Goal: Task Accomplishment & Management: Use online tool/utility

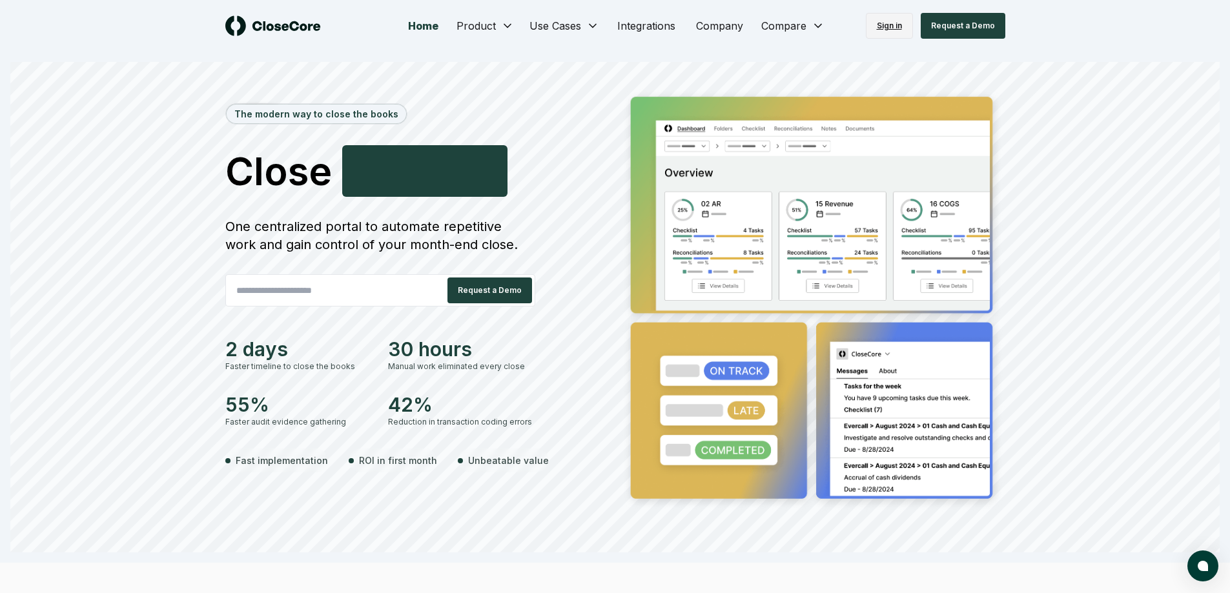
click at [907, 30] on link "Sign in" at bounding box center [889, 26] width 47 height 26
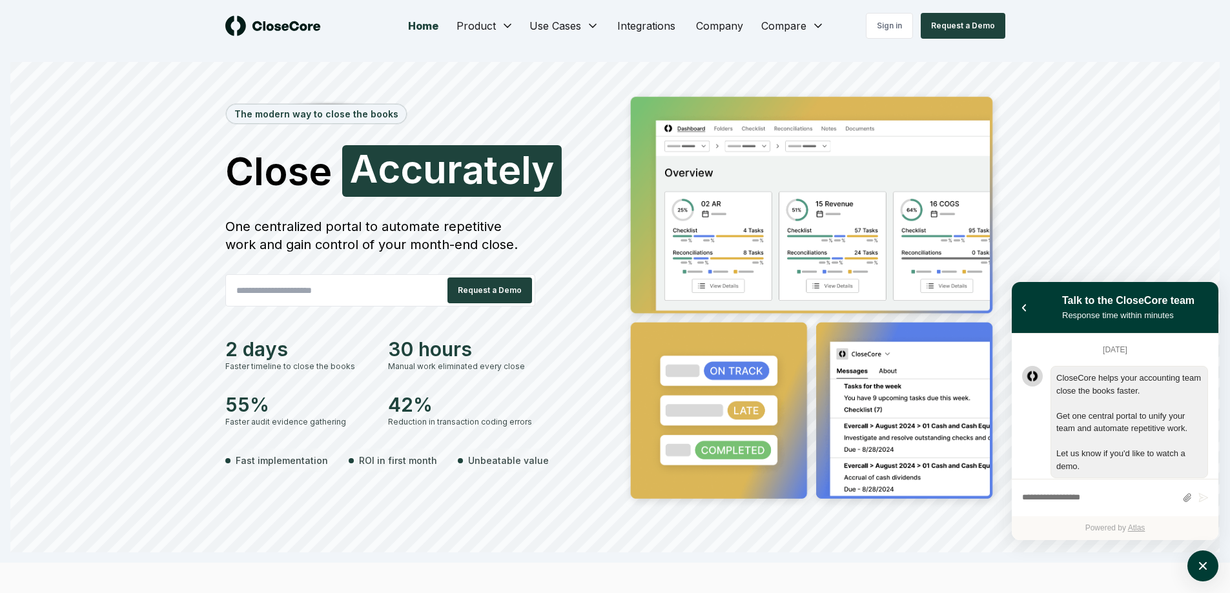
scroll to position [231, 0]
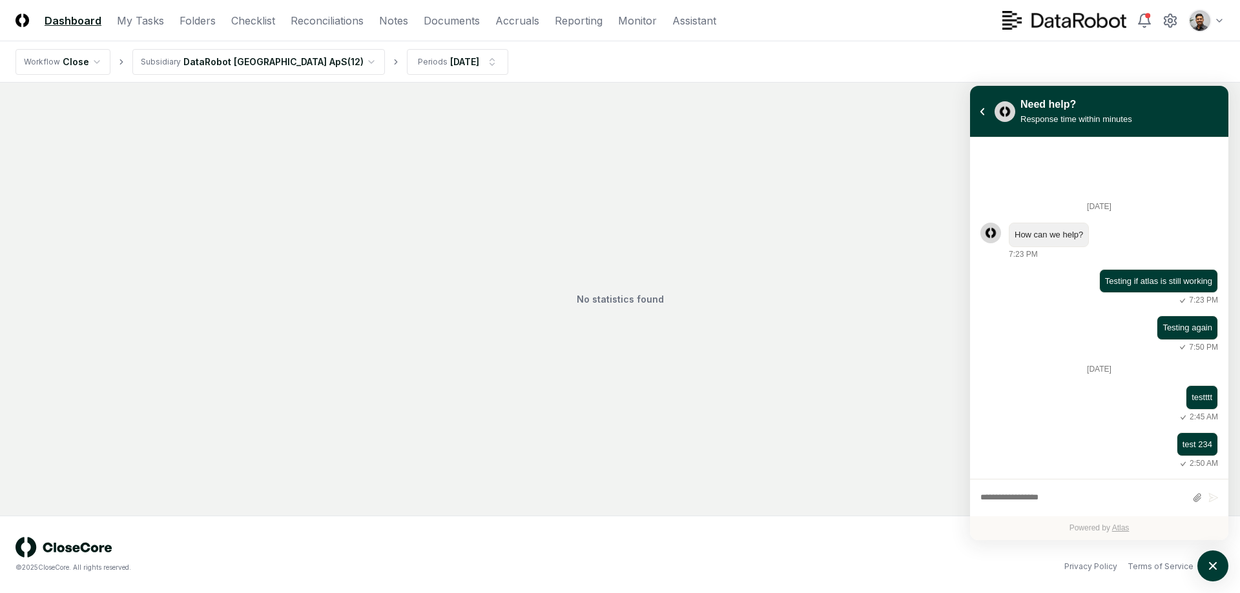
click at [747, 159] on div "No statistics found" at bounding box center [619, 299] width 1209 height 402
click at [1198, 25] on html "CloseCore Dashboard My Tasks Folders Checklist Reconciliations Notes Documents …" at bounding box center [620, 296] width 1240 height 593
click at [1220, 567] on html "CloseCore Dashboard My Tasks Folders Checklist Reconciliations Notes Documents …" at bounding box center [620, 296] width 1240 height 593
click at [1214, 562] on icon "atlas-launcher" at bounding box center [1213, 566] width 19 height 19
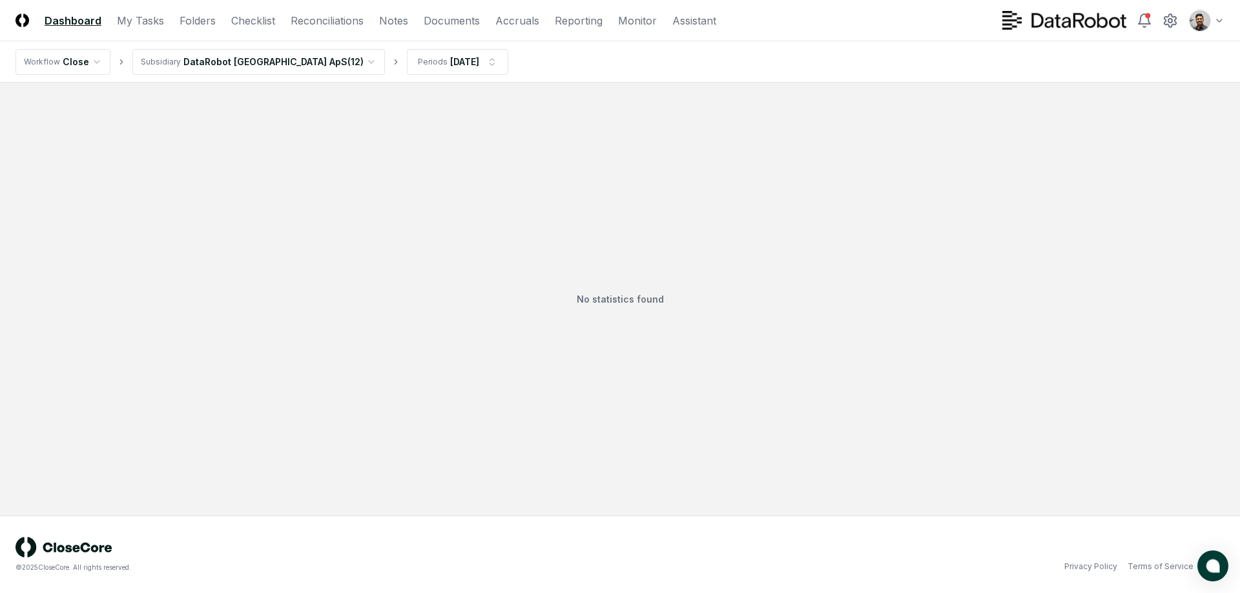
click at [1214, 27] on html "CloseCore Dashboard My Tasks Folders Checklist Reconciliations Notes Documents …" at bounding box center [620, 296] width 1240 height 593
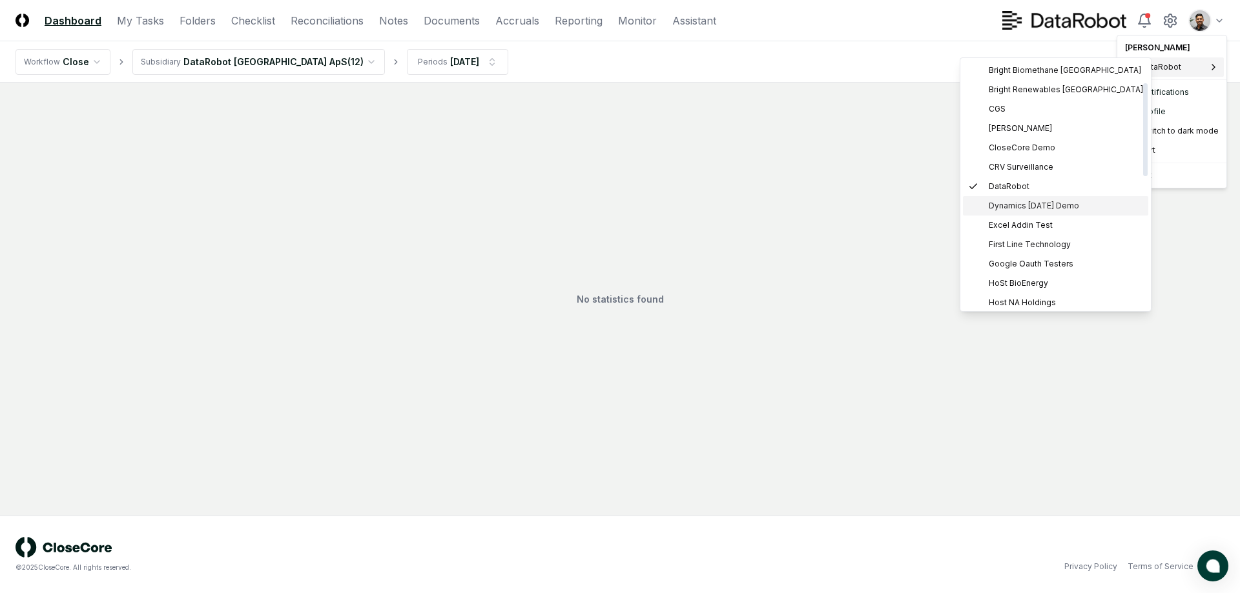
scroll to position [411, 0]
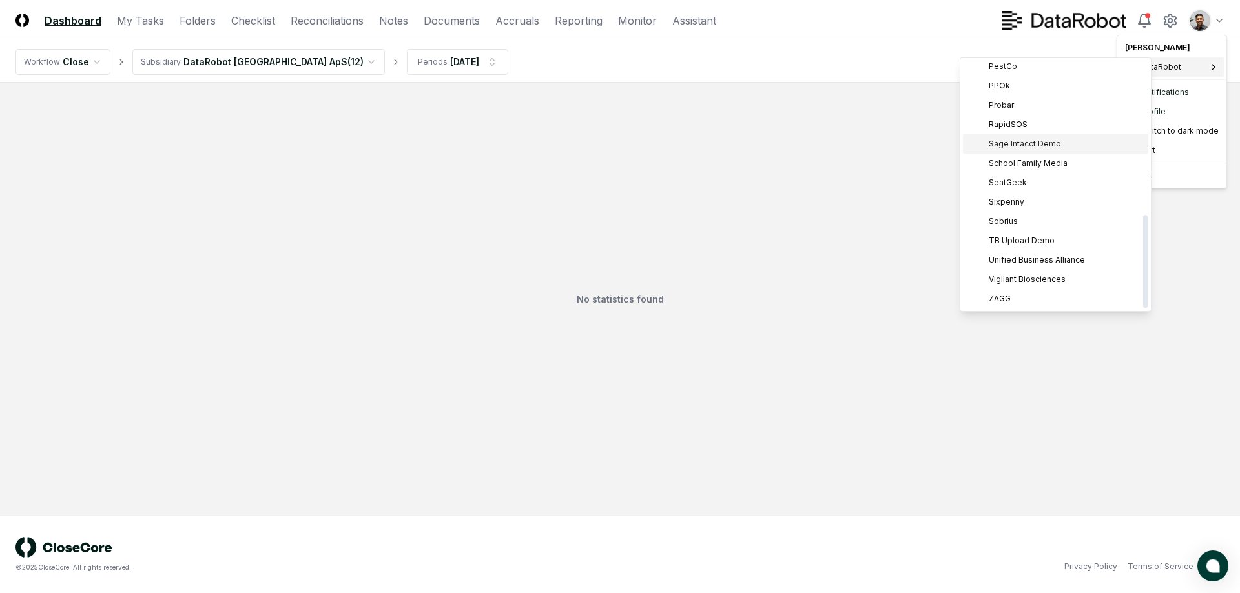
click at [1046, 147] on span "Sage Intacct Demo" at bounding box center [1025, 144] width 72 height 12
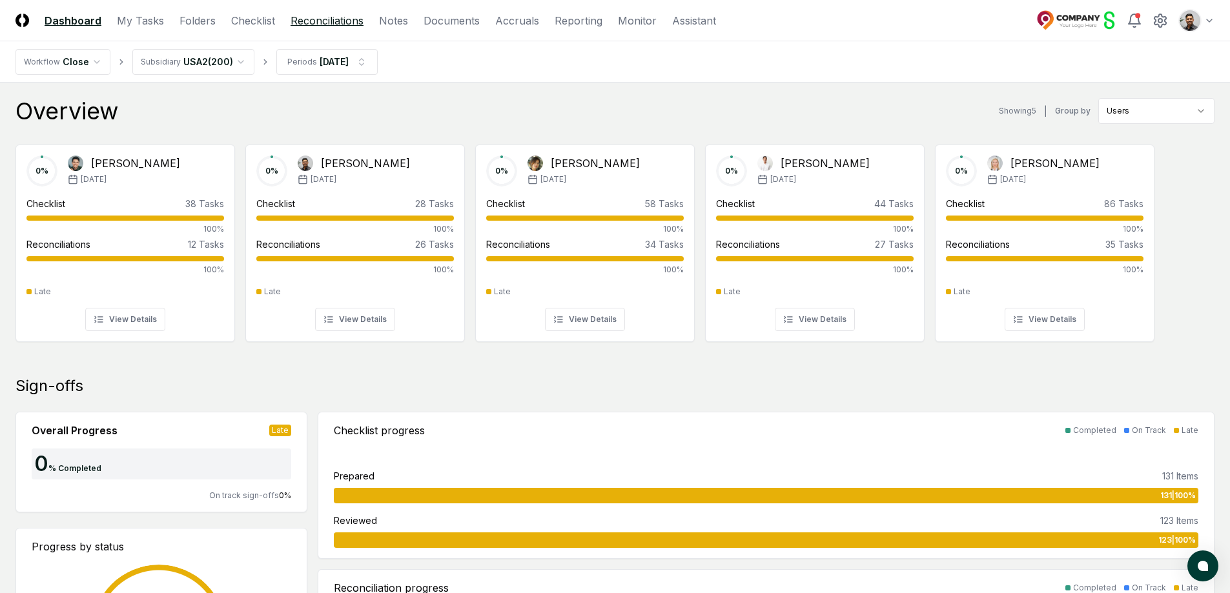
click at [319, 24] on link "Reconciliations" at bounding box center [327, 20] width 73 height 15
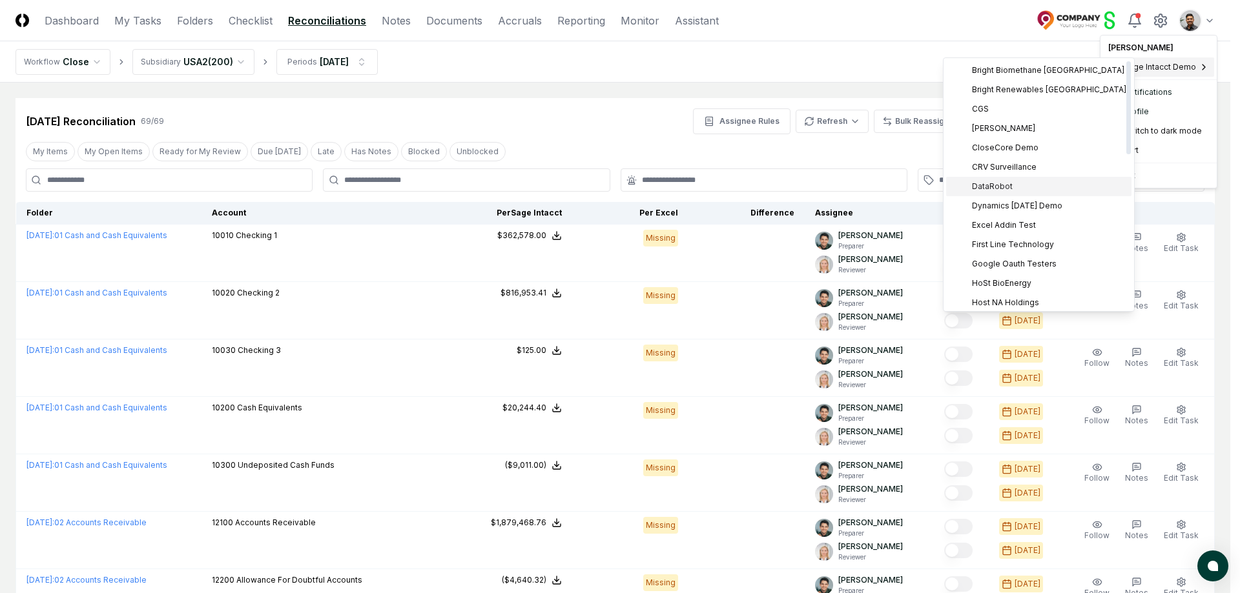
click at [1016, 191] on div "DataRobot" at bounding box center [1038, 186] width 185 height 19
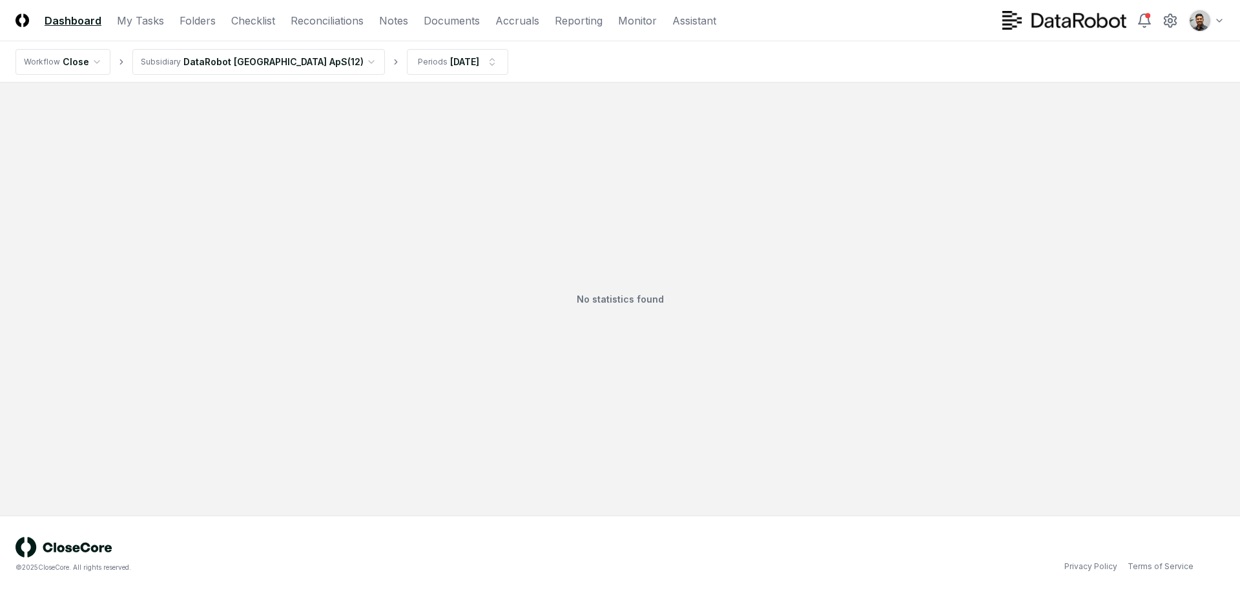
click at [332, 28] on header "CloseCore Dashboard My Tasks Folders Checklist Reconciliations Notes Documents …" at bounding box center [620, 20] width 1240 height 41
click at [209, 20] on link "Folders" at bounding box center [197, 20] width 36 height 15
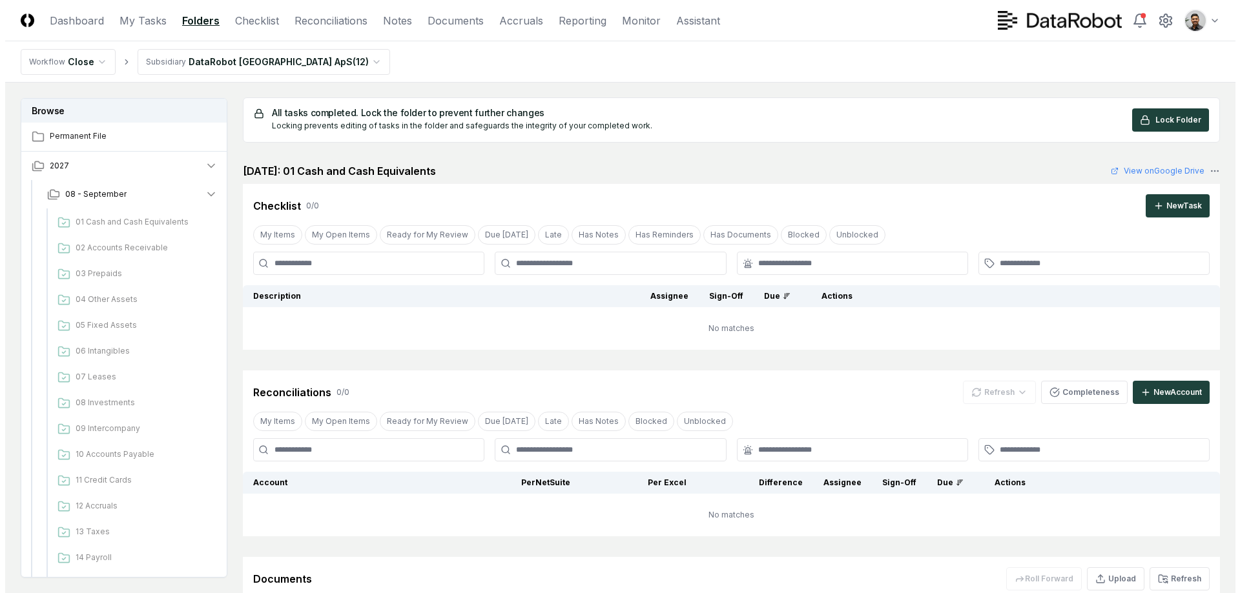
scroll to position [3, 0]
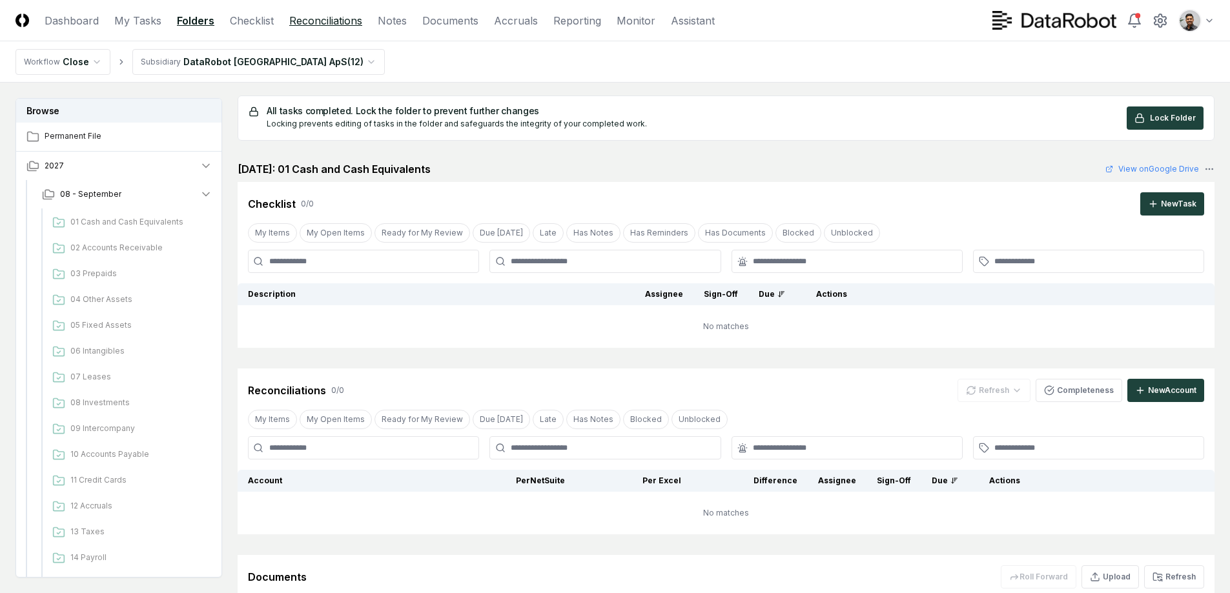
click at [354, 20] on link "Reconciliations" at bounding box center [325, 20] width 73 height 15
click at [253, 71] on html "CloseCore Dashboard My Tasks Folders Checklist Reconciliations Notes Documents …" at bounding box center [620, 376] width 1240 height 759
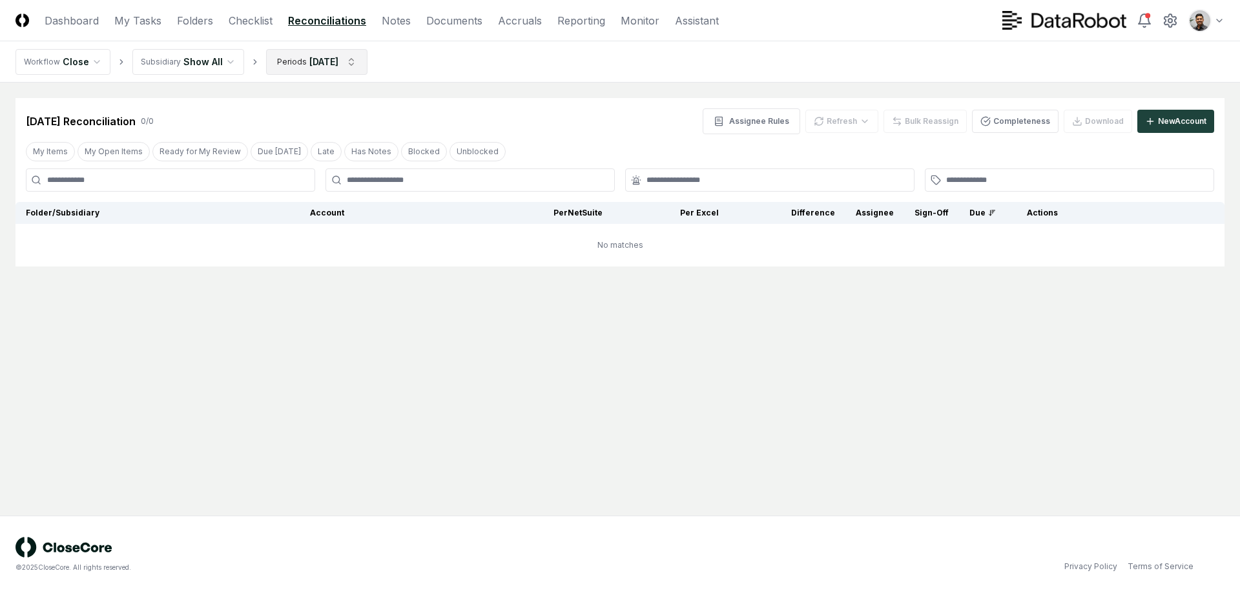
click at [282, 66] on html "CloseCore Dashboard My Tasks Folders Checklist Reconciliations Notes Documents …" at bounding box center [620, 296] width 1240 height 593
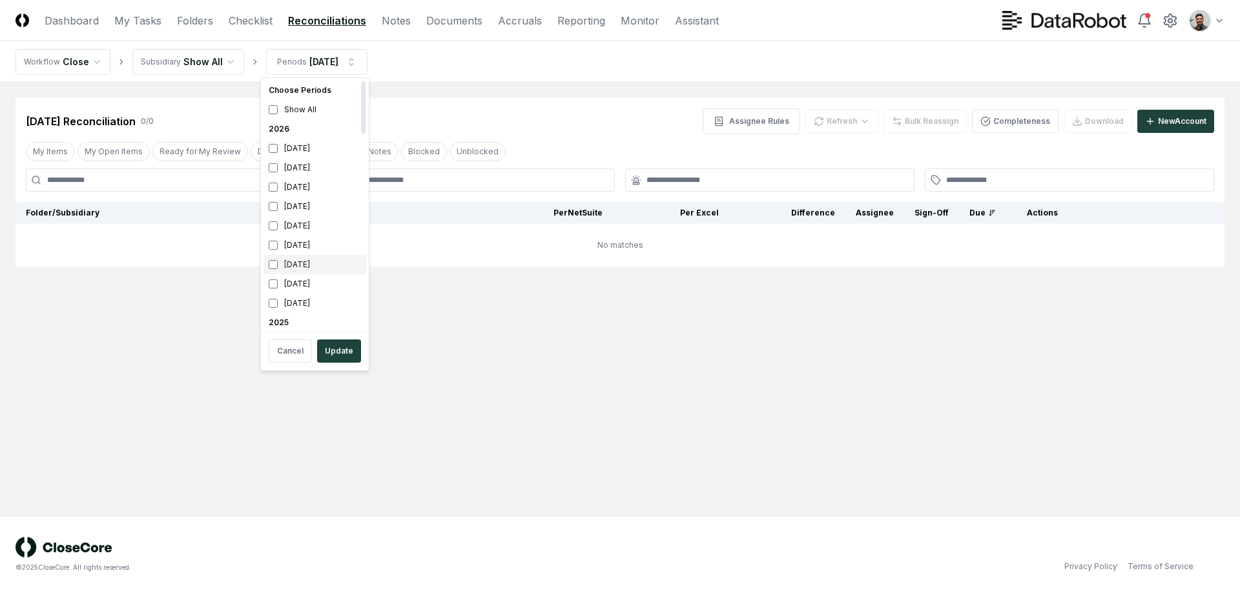
scroll to position [293, 0]
click at [318, 143] on div "July 2025" at bounding box center [314, 145] width 103 height 19
click at [317, 131] on div "August 2025" at bounding box center [314, 126] width 103 height 19
click at [339, 359] on button "Update" at bounding box center [339, 351] width 44 height 23
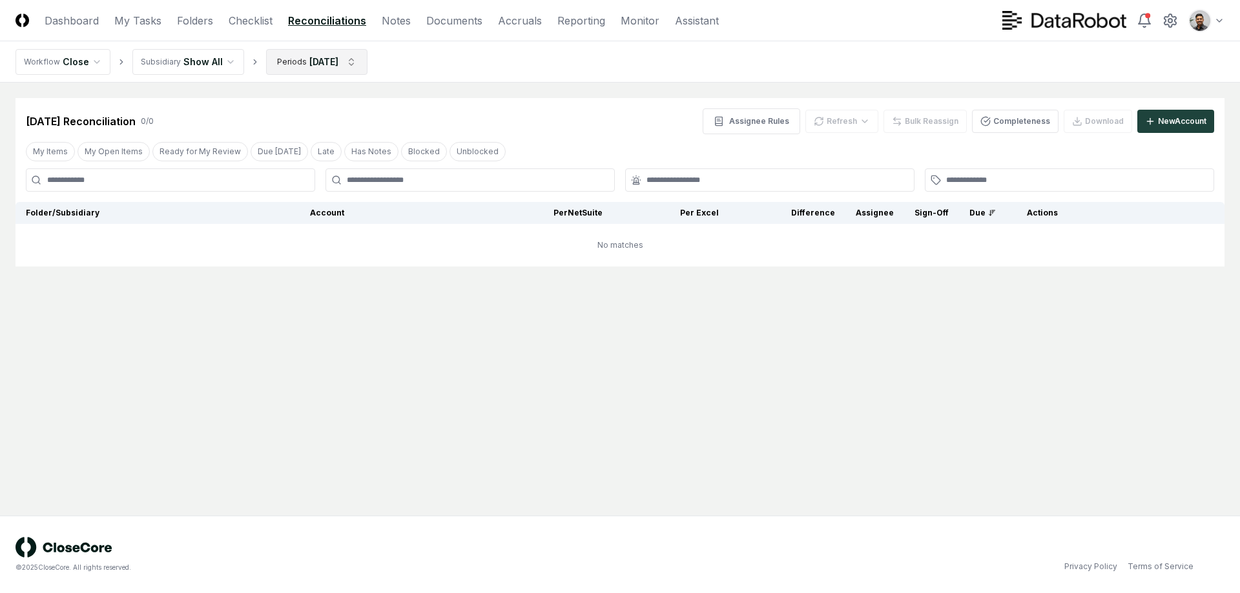
click at [299, 57] on html "CloseCore Dashboard My Tasks Folders Checklist Reconciliations Notes Documents …" at bounding box center [620, 296] width 1240 height 593
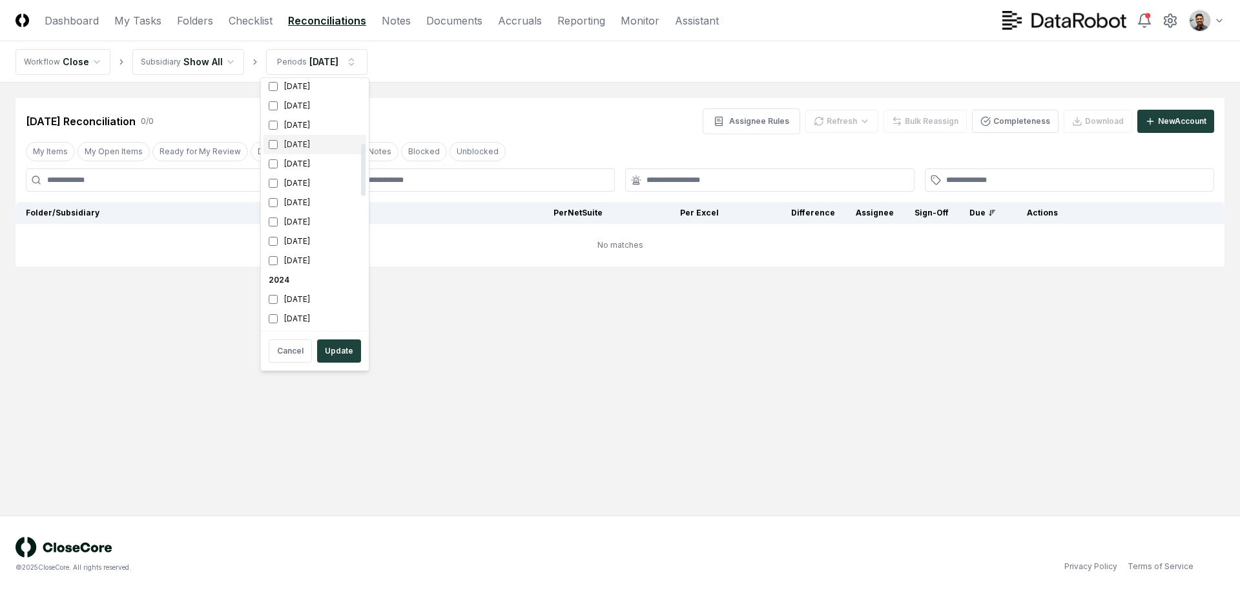
click at [327, 139] on div "July 2025" at bounding box center [314, 144] width 103 height 19
click at [322, 211] on div "June 2026" at bounding box center [314, 206] width 103 height 19
click at [346, 347] on button "Update" at bounding box center [339, 351] width 44 height 23
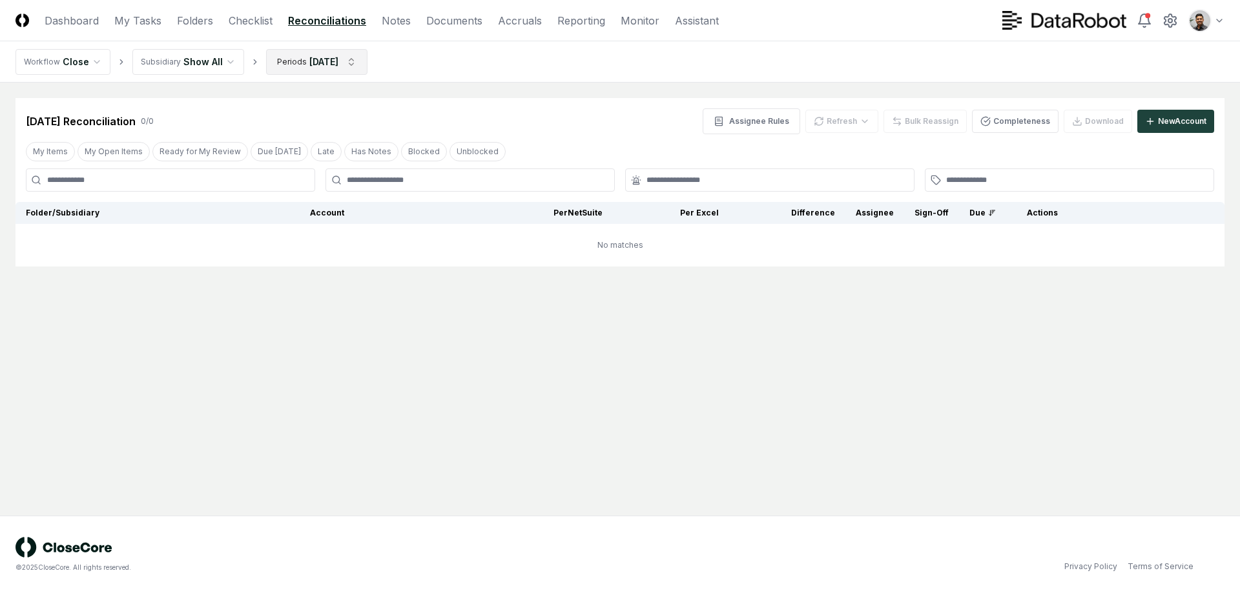
click at [343, 57] on html "CloseCore Dashboard My Tasks Folders Checklist Reconciliations Notes Documents …" at bounding box center [620, 296] width 1240 height 593
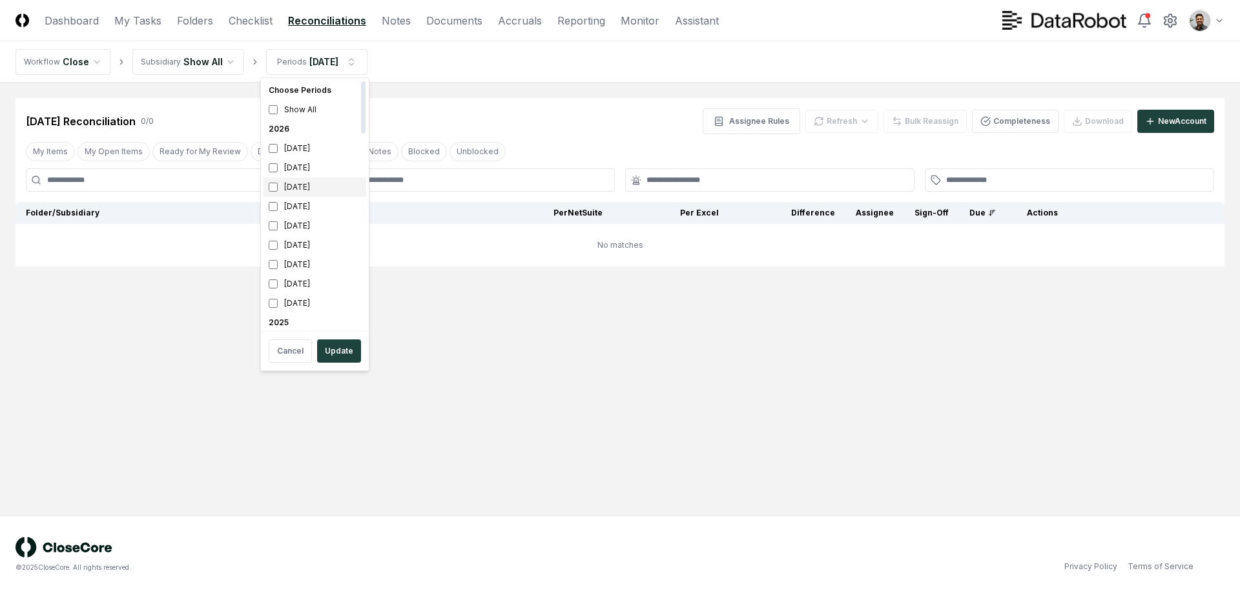
click at [320, 189] on div "July 2026" at bounding box center [314, 187] width 103 height 19
click at [322, 173] on div "August 2026" at bounding box center [314, 167] width 103 height 19
click at [340, 354] on button "Update" at bounding box center [339, 351] width 44 height 23
click at [354, 57] on html "CloseCore Dashboard My Tasks Folders Checklist Reconciliations Notes Documents …" at bounding box center [620, 296] width 1240 height 593
click at [314, 107] on div "Show All" at bounding box center [314, 109] width 103 height 19
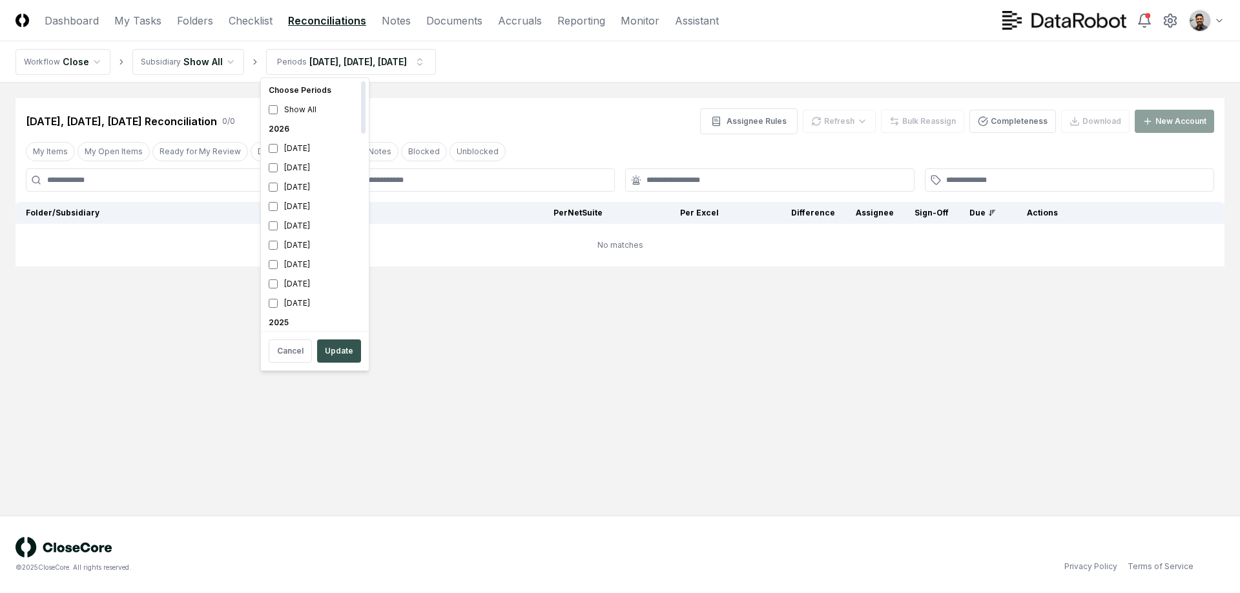
click at [348, 354] on button "Update" at bounding box center [339, 351] width 44 height 23
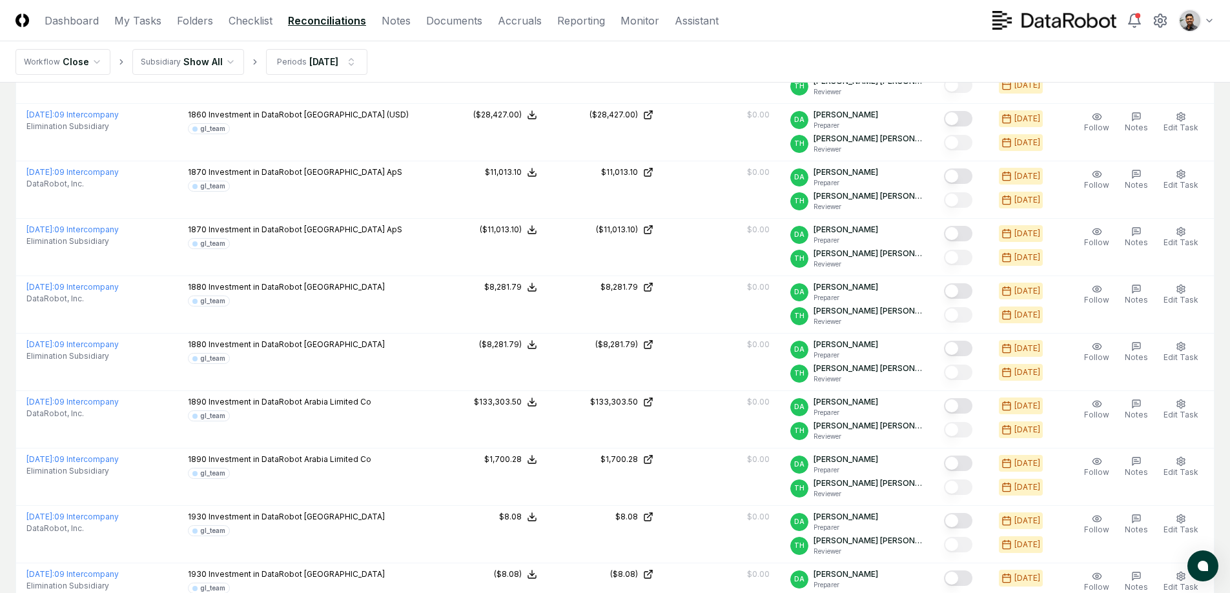
scroll to position [2623, 0]
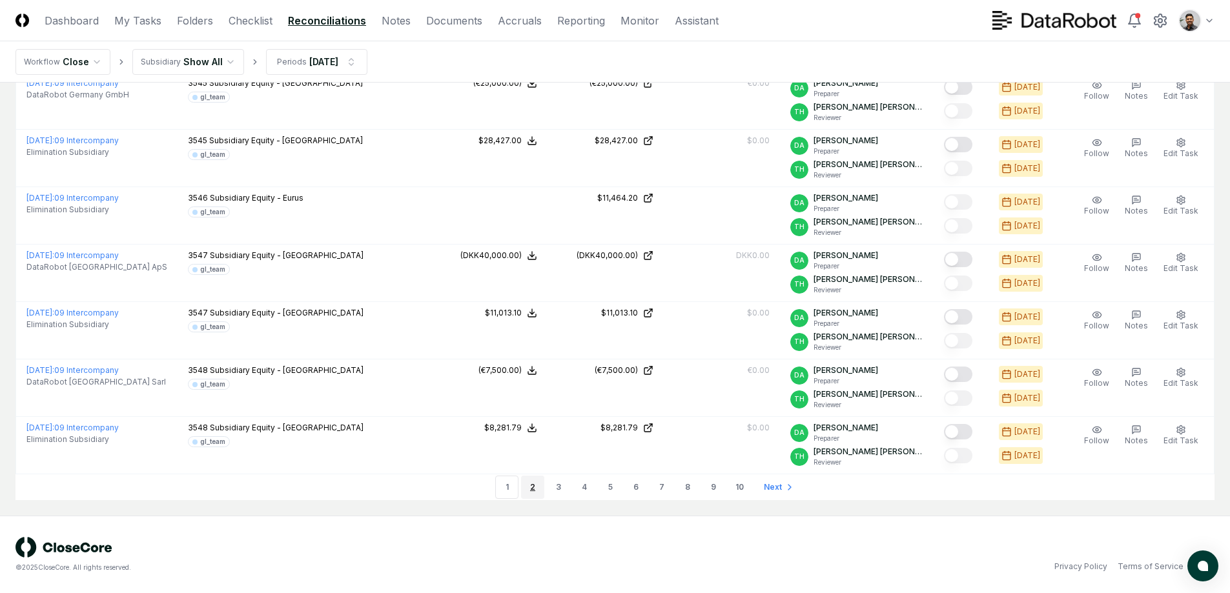
click at [538, 484] on link "2" at bounding box center [532, 487] width 23 height 23
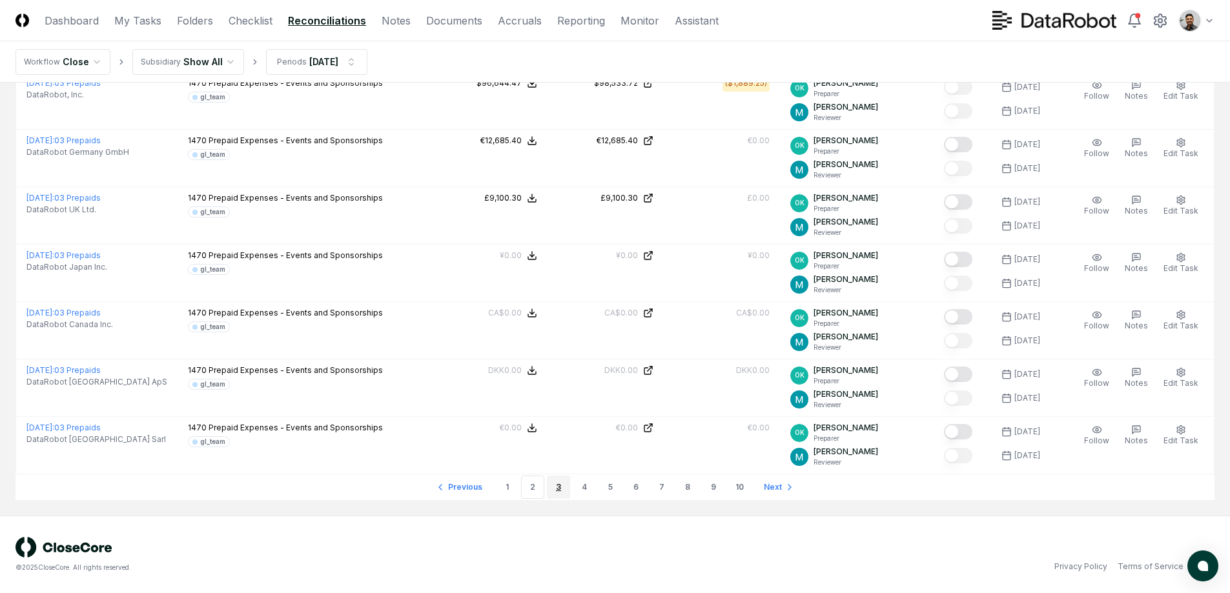
click at [550, 489] on link "3" at bounding box center [558, 487] width 23 height 23
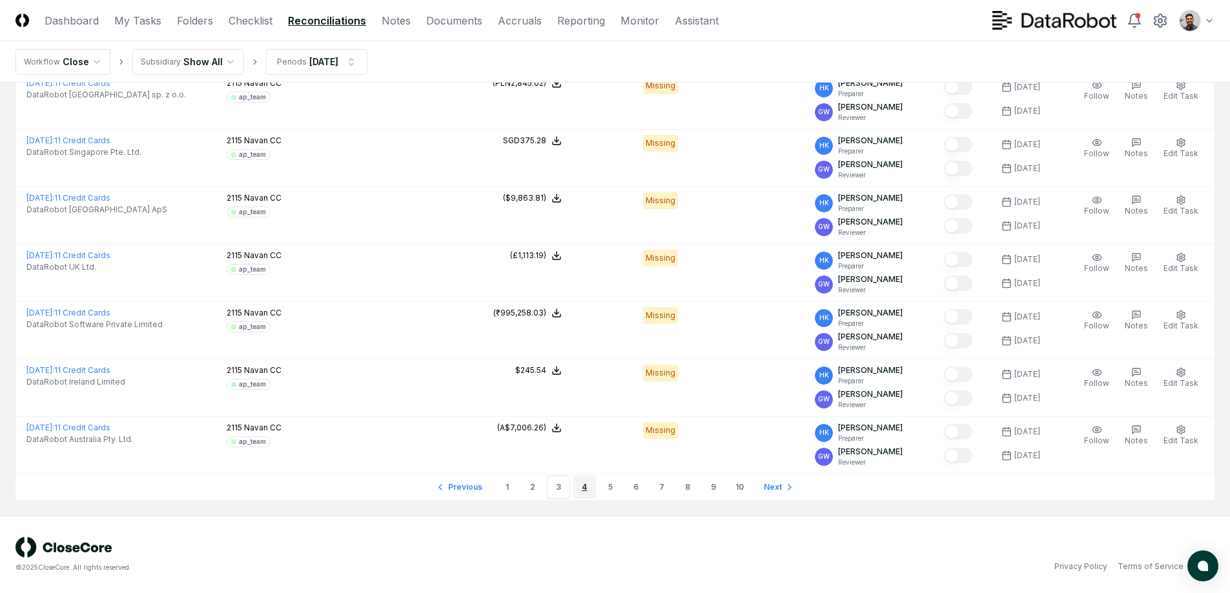
click at [580, 493] on link "4" at bounding box center [584, 487] width 23 height 23
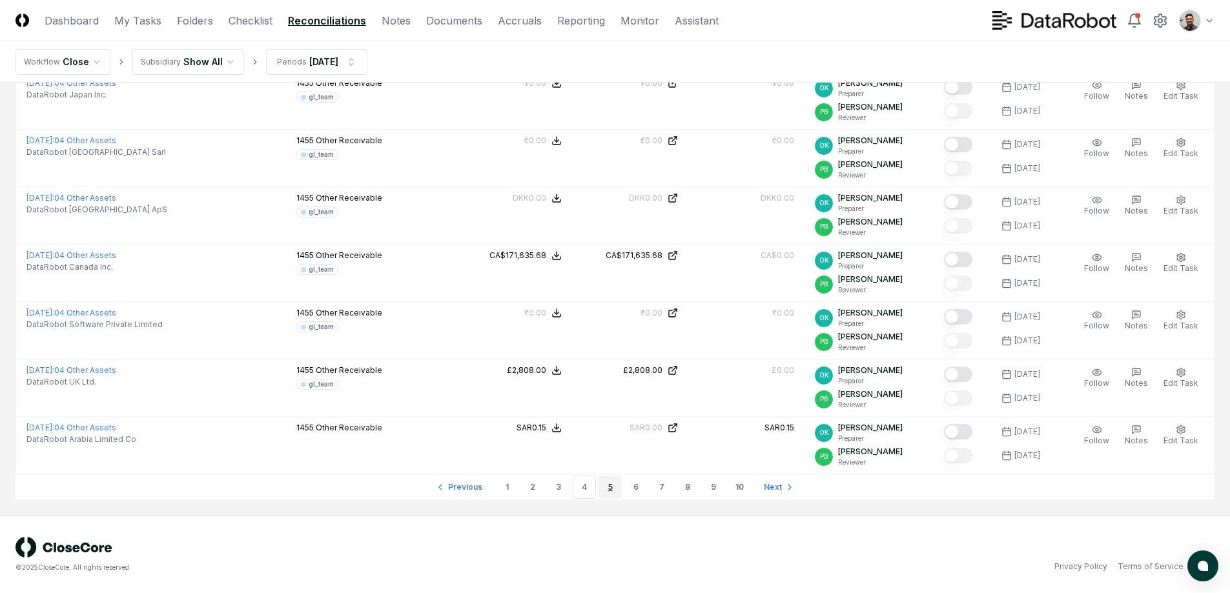
click at [604, 491] on link "5" at bounding box center [610, 487] width 23 height 23
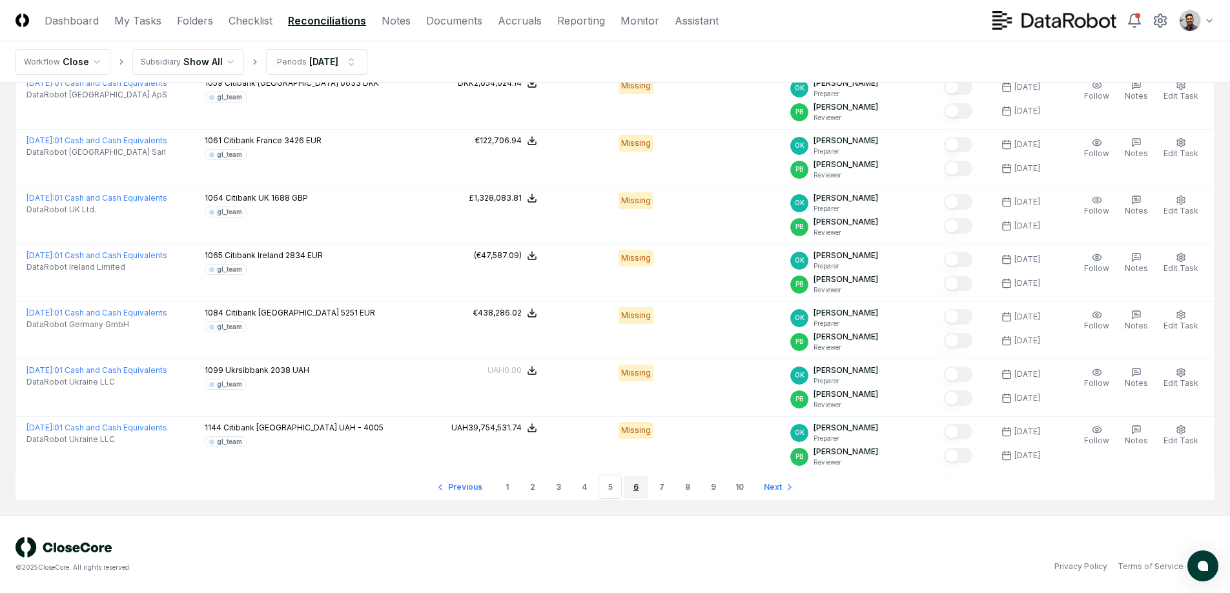
click at [635, 492] on link "6" at bounding box center [635, 487] width 23 height 23
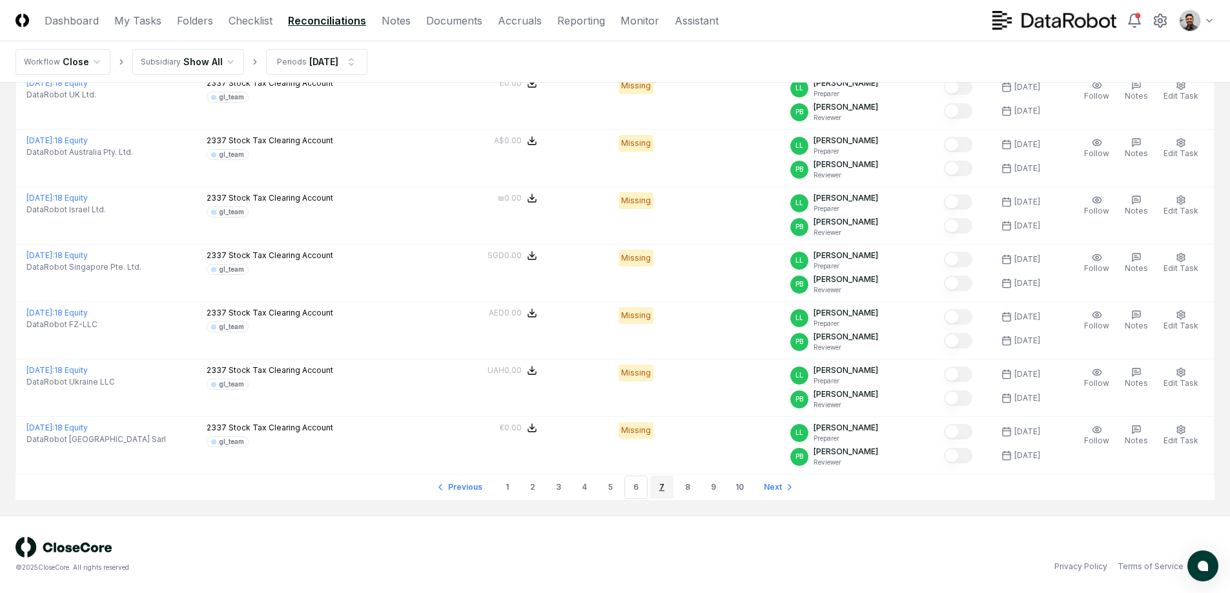
click at [651, 489] on link "7" at bounding box center [661, 487] width 23 height 23
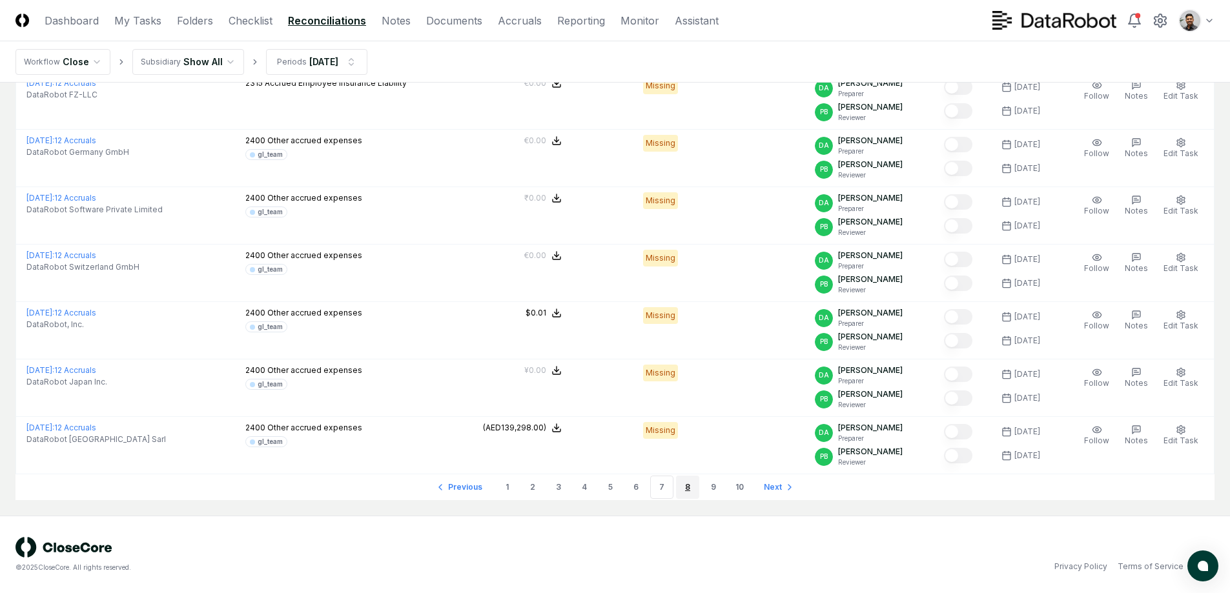
click at [676, 490] on link "8" at bounding box center [687, 487] width 23 height 23
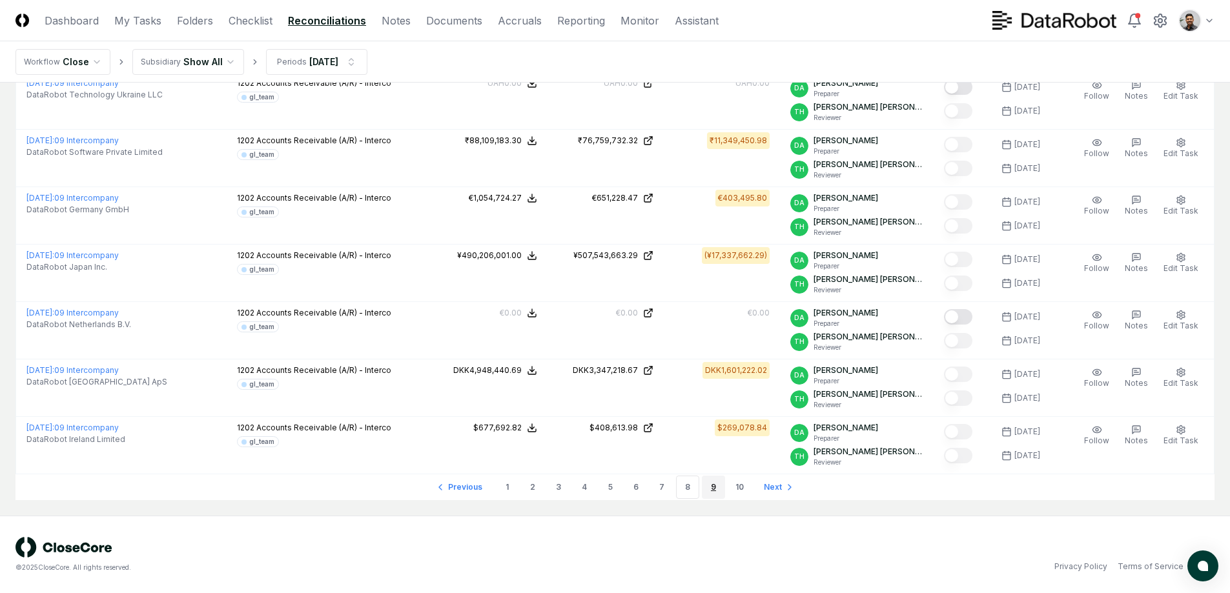
click at [703, 489] on link "9" at bounding box center [713, 487] width 23 height 23
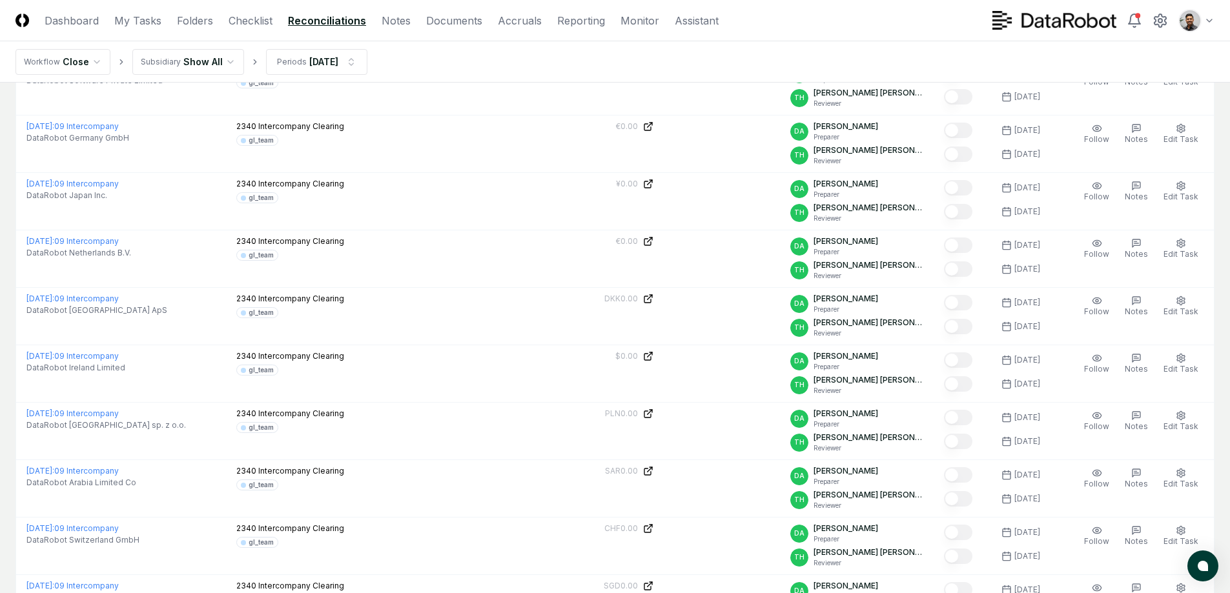
scroll to position [2235, 0]
